Goal: Book appointment/travel/reservation

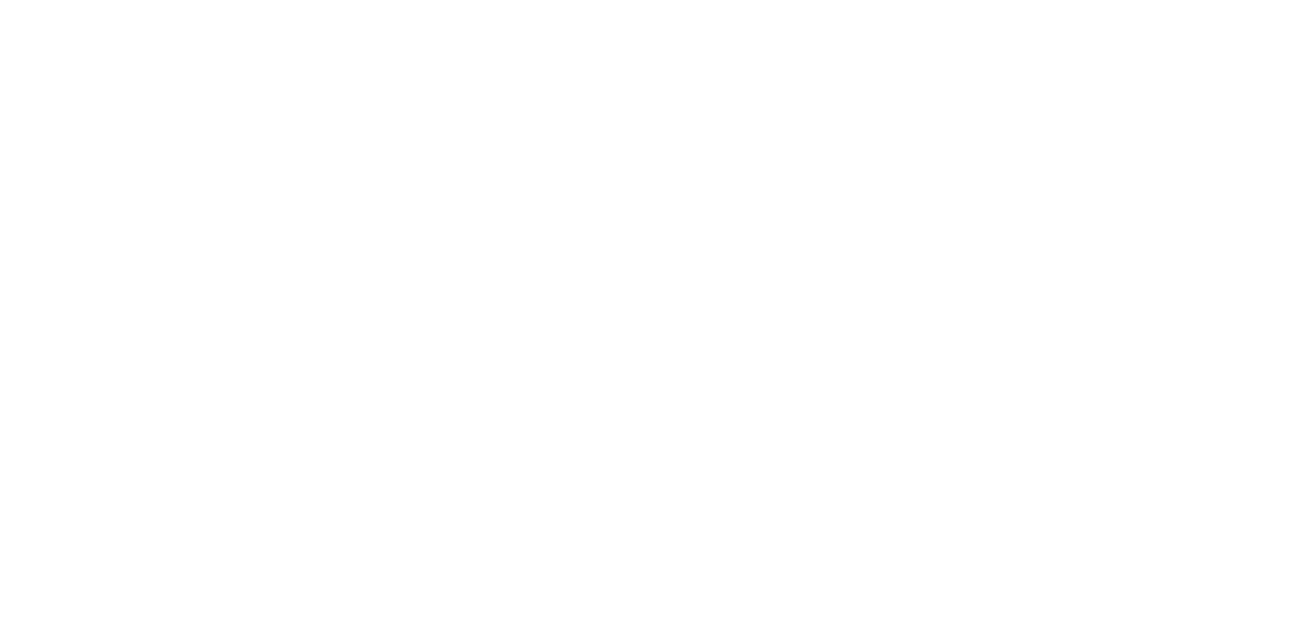
select select
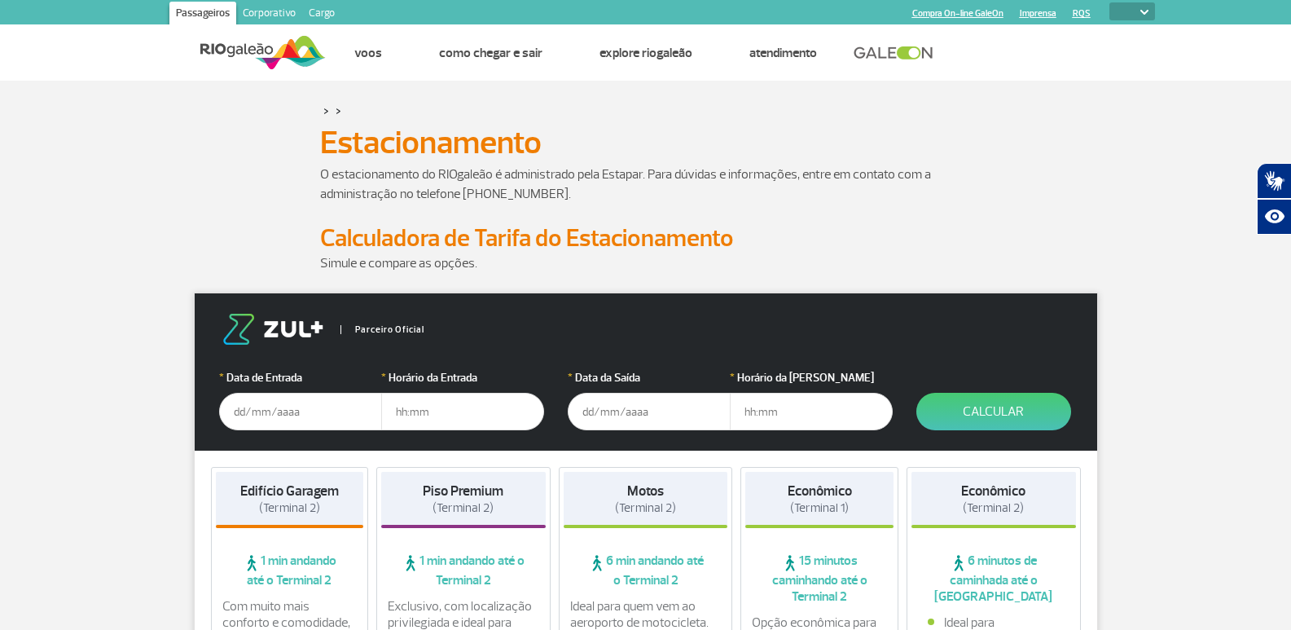
click at [231, 411] on input "text" at bounding box center [300, 411] width 163 height 37
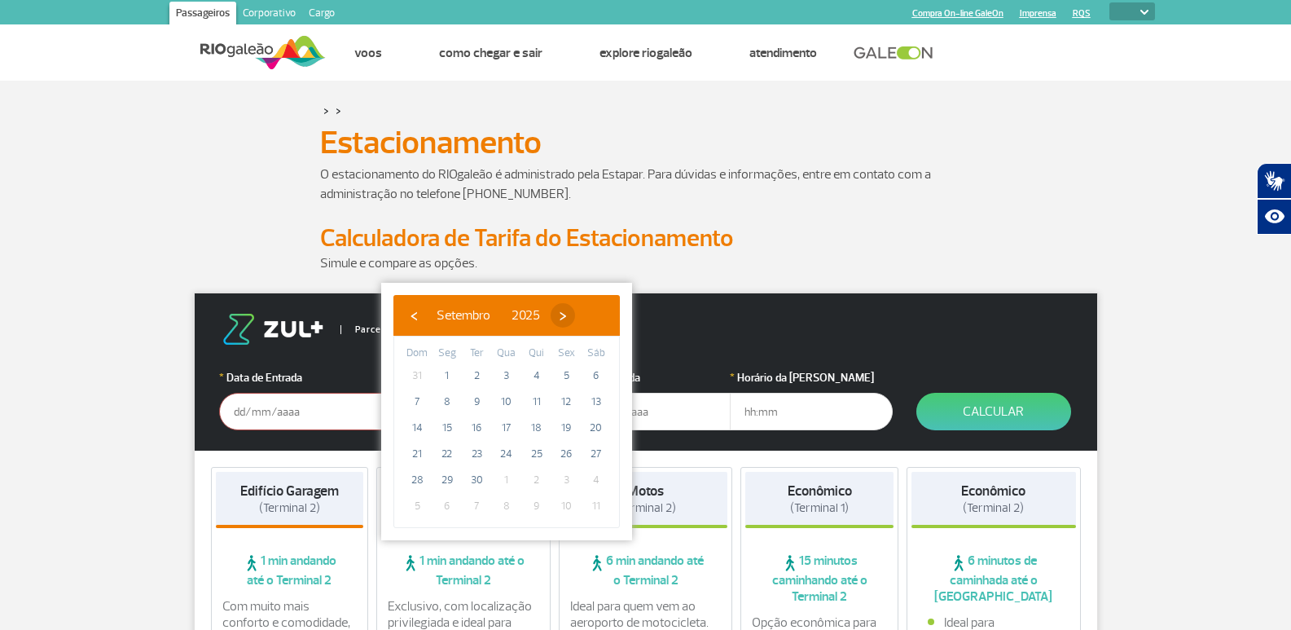
click at [575, 316] on span "›" at bounding box center [563, 315] width 24 height 24
click at [476, 451] on span "21" at bounding box center [476, 454] width 26 height 26
type input "[DATE]"
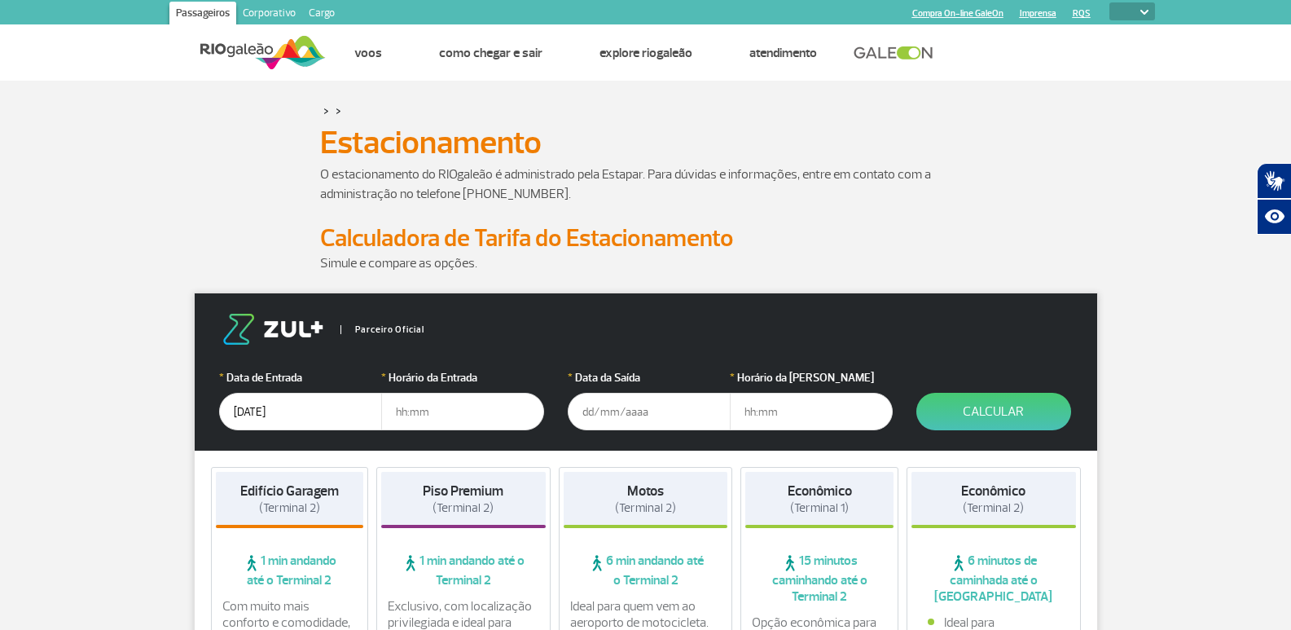
click at [597, 418] on input "text" at bounding box center [649, 411] width 163 height 37
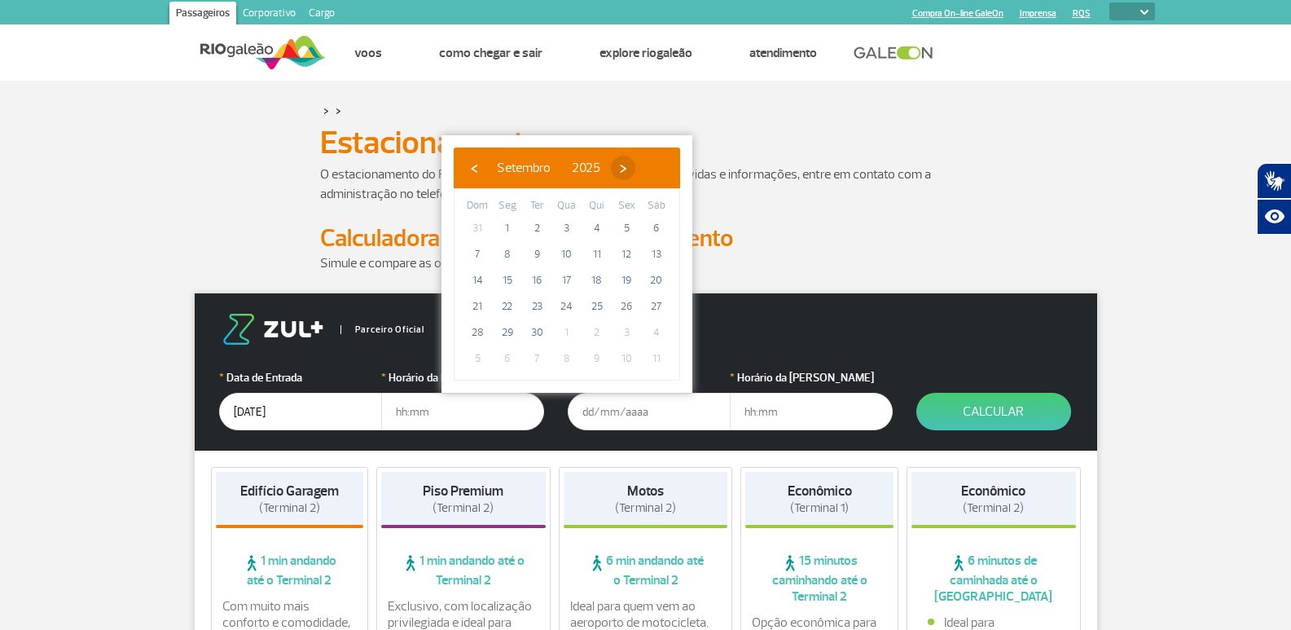
click at [635, 163] on span "›" at bounding box center [623, 168] width 24 height 24
click at [533, 327] on span "28" at bounding box center [537, 332] width 26 height 26
type input "[DATE]"
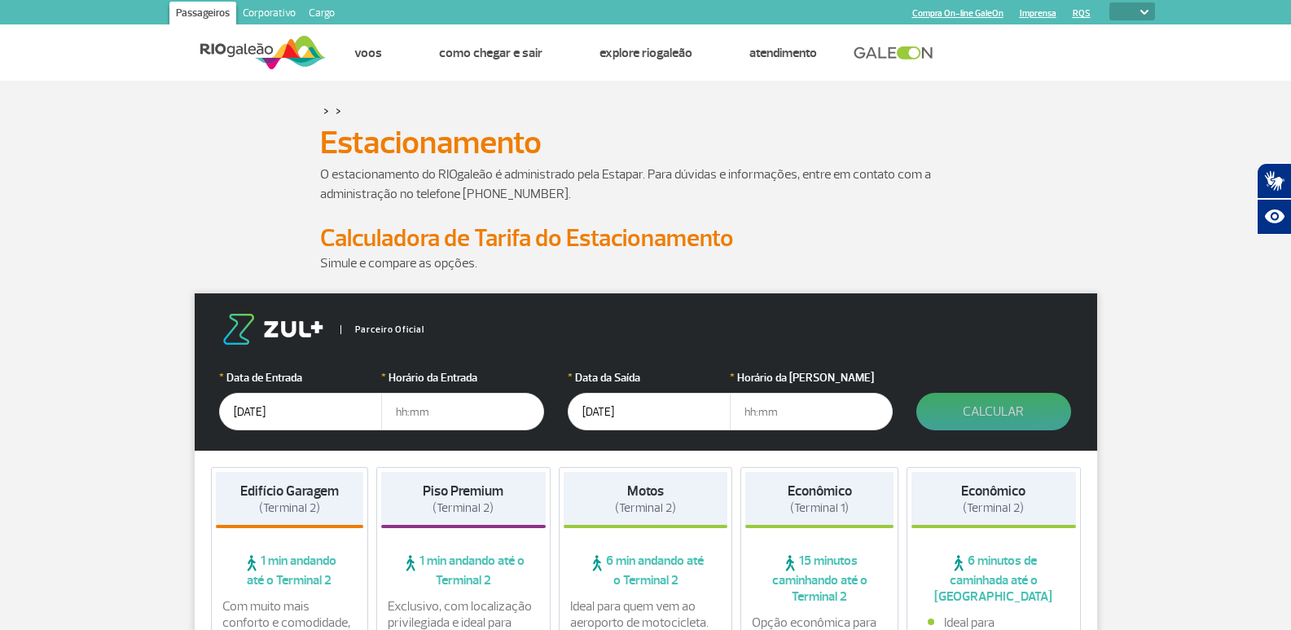
click at [982, 409] on button "Calcular" at bounding box center [993, 411] width 155 height 37
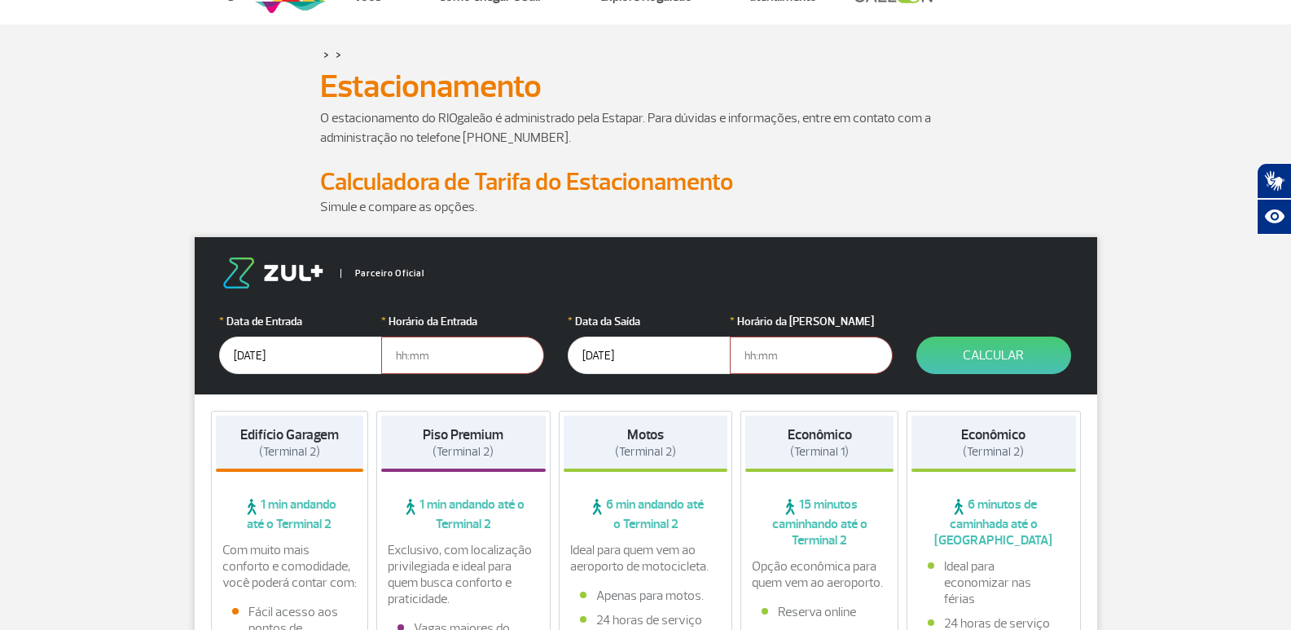
scroll to position [81, 0]
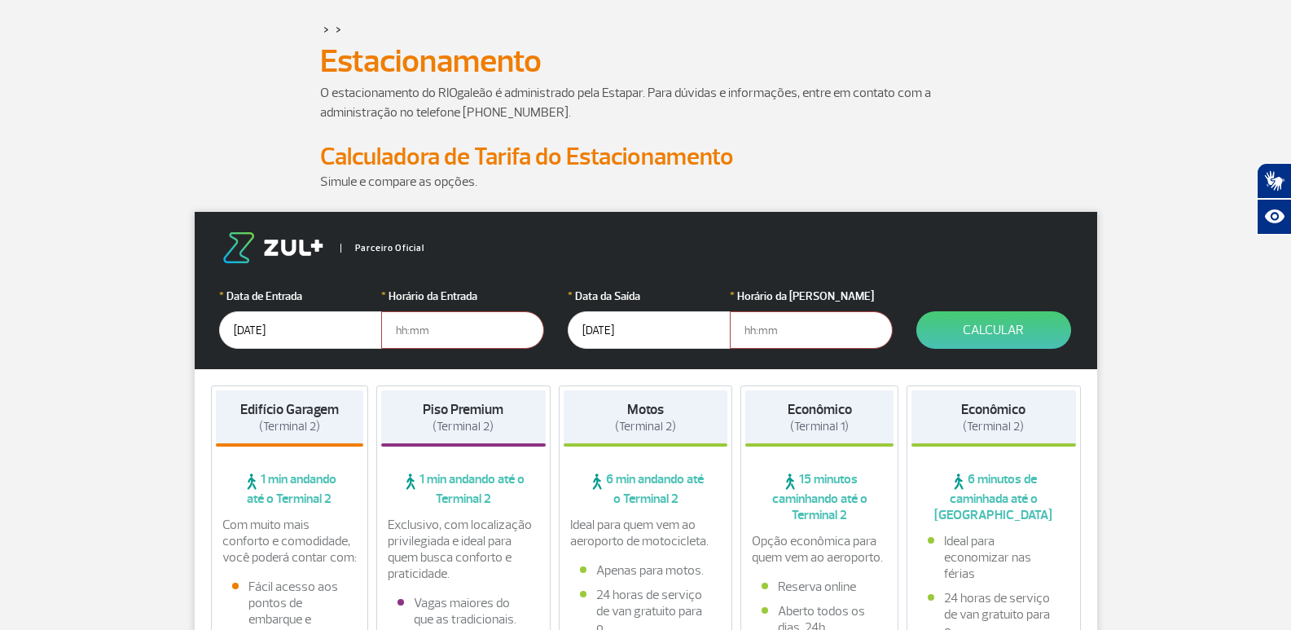
click at [402, 333] on input "text" at bounding box center [462, 329] width 163 height 37
type input "5"
type input "05:00"
type input "08:00"
click at [994, 323] on button "Calcular" at bounding box center [993, 329] width 155 height 37
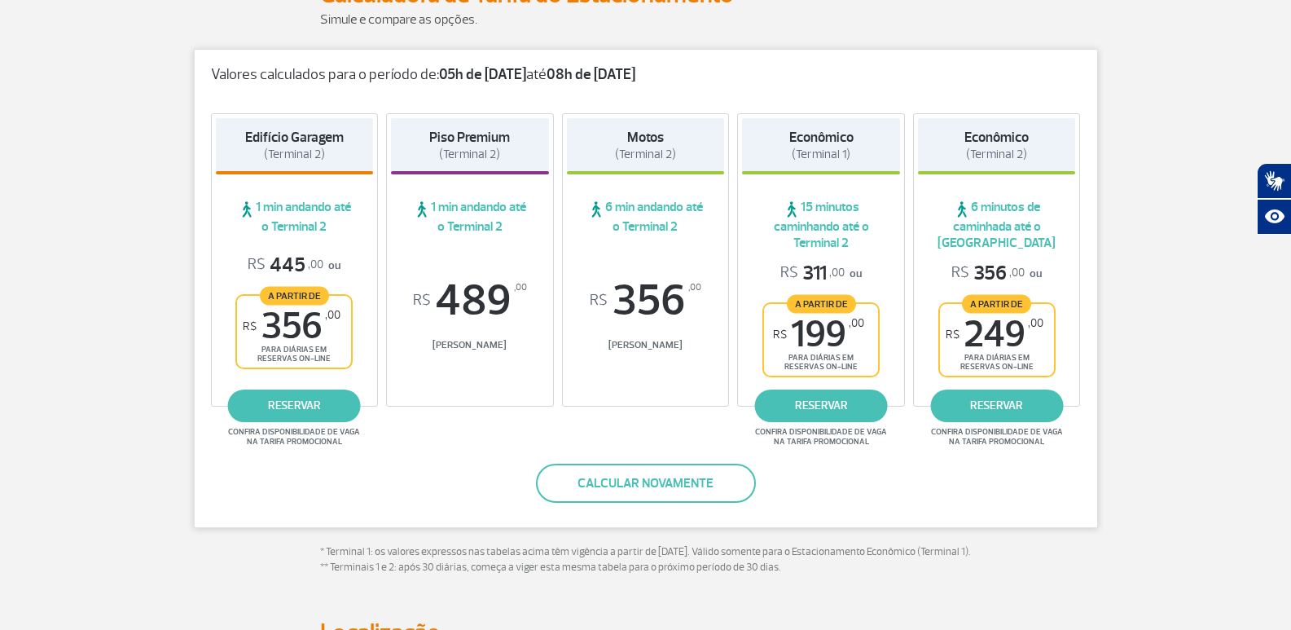
scroll to position [244, 0]
